Goal: Task Accomplishment & Management: Manage account settings

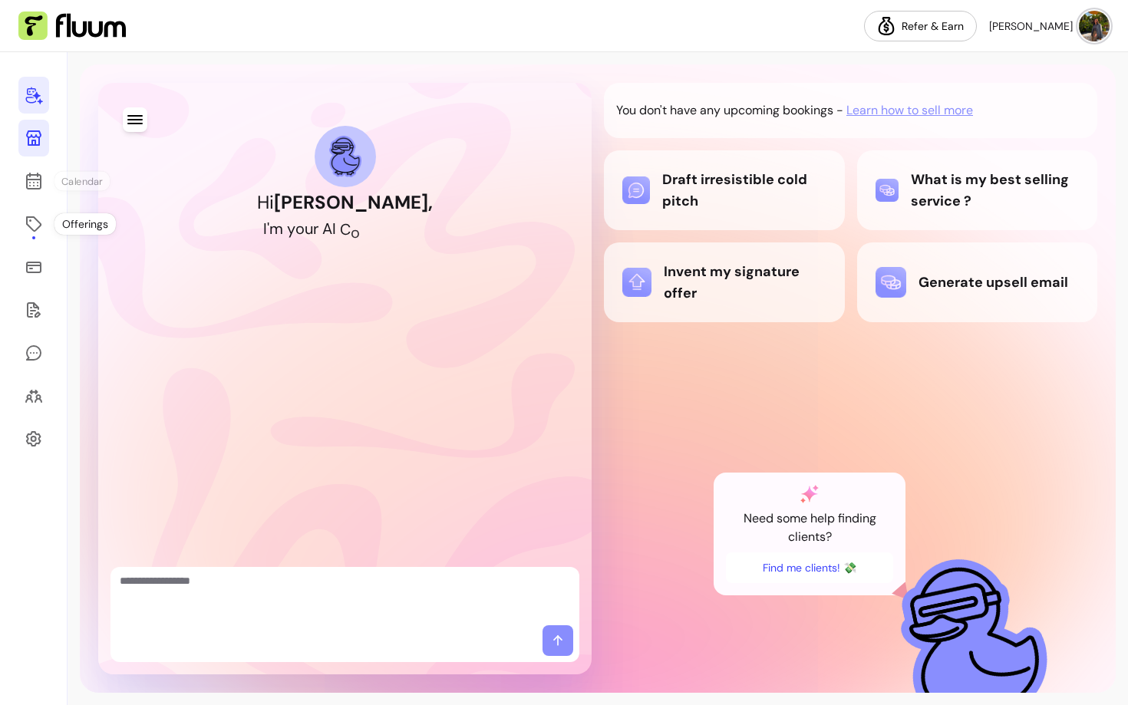
click at [38, 123] on link at bounding box center [33, 138] width 31 height 37
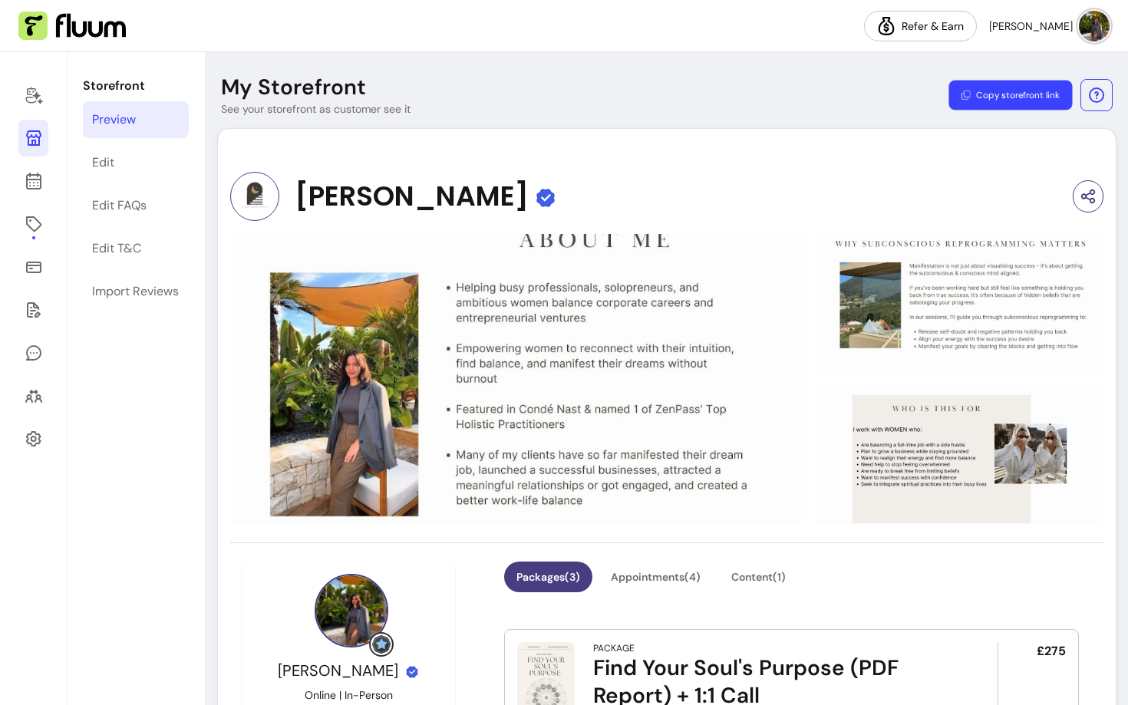
click at [1000, 91] on button "Copy storefront link" at bounding box center [1009, 96] width 123 height 30
click at [154, 162] on link "Edit" at bounding box center [136, 162] width 106 height 37
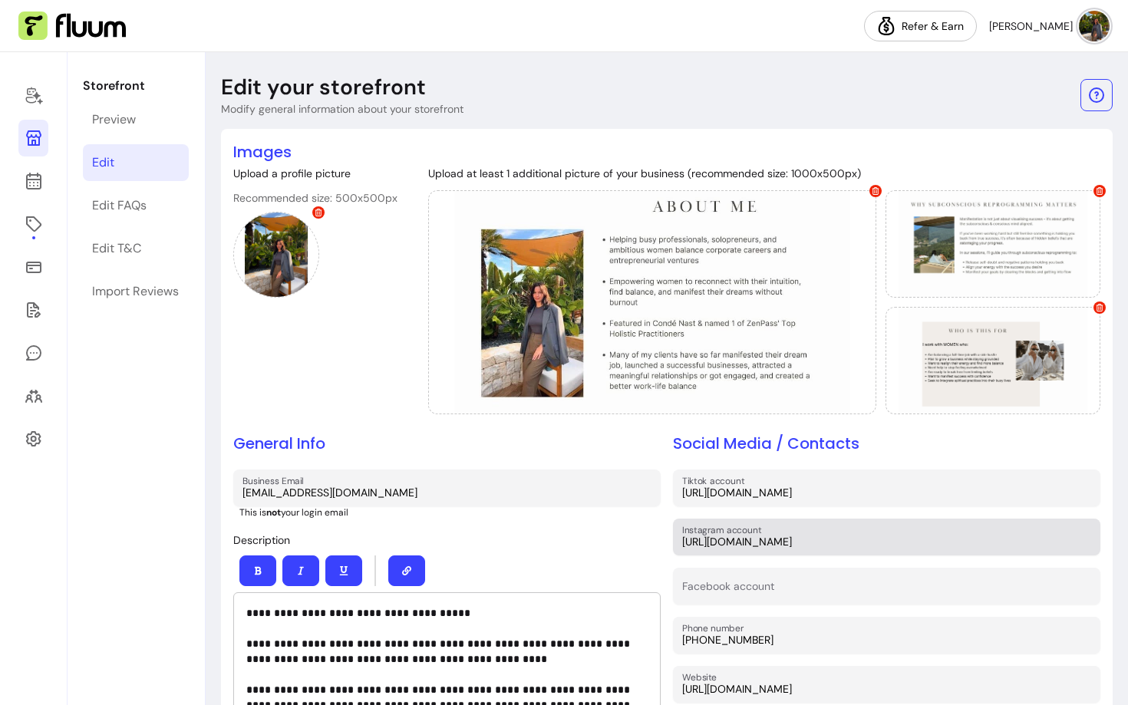
scroll to position [75, 0]
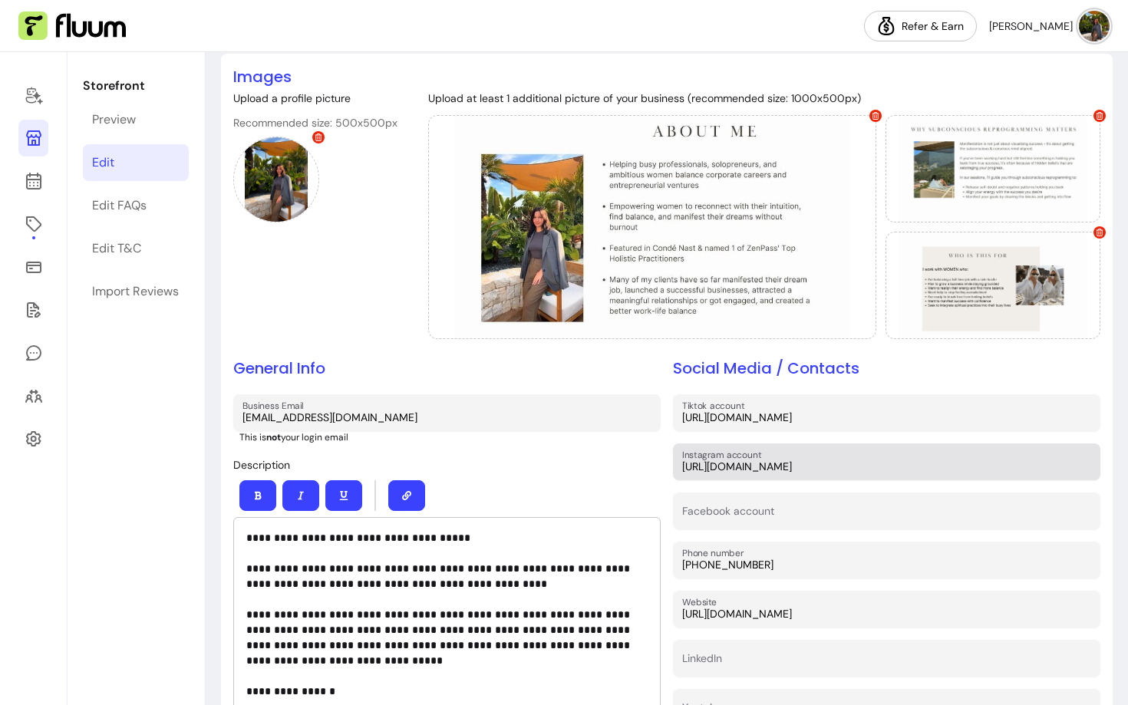
click at [750, 470] on input "[URL][DOMAIN_NAME]" at bounding box center [886, 466] width 409 height 15
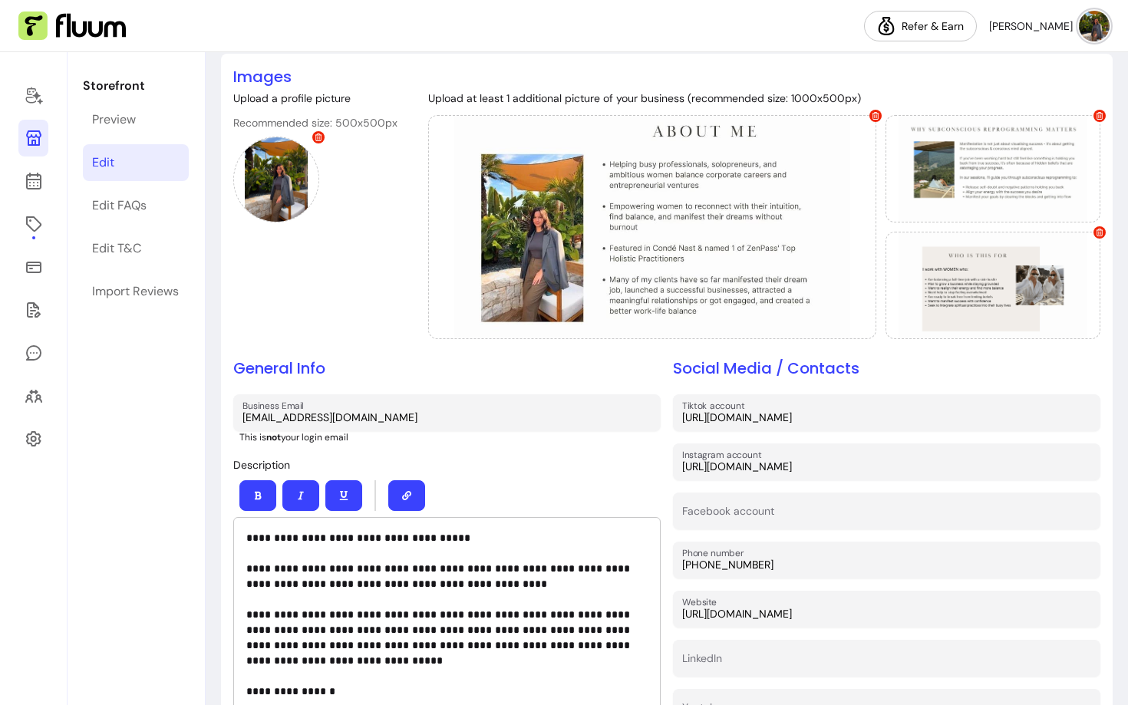
click at [750, 470] on input "[URL][DOMAIN_NAME]" at bounding box center [886, 466] width 409 height 15
